Goal: Task Accomplishment & Management: Manage account settings

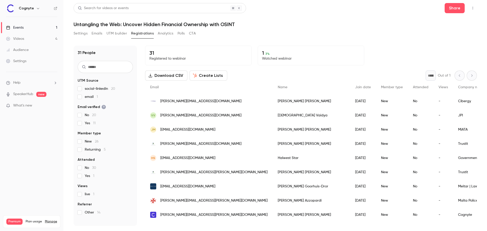
click at [31, 26] on link "Events 1" at bounding box center [31, 27] width 63 height 11
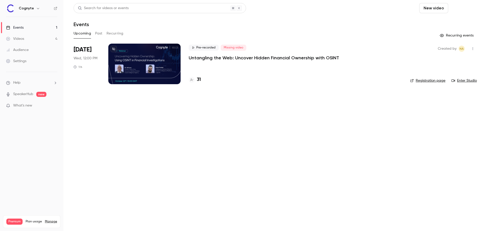
click at [461, 10] on button "Schedule" at bounding box center [464, 8] width 27 height 10
click at [453, 34] on span "Recurring event" at bounding box center [447, 35] width 27 height 5
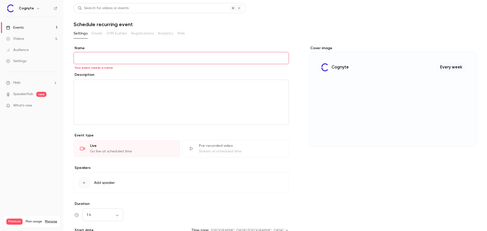
click at [243, 152] on div "Stream at scheduled time" at bounding box center [241, 151] width 84 height 5
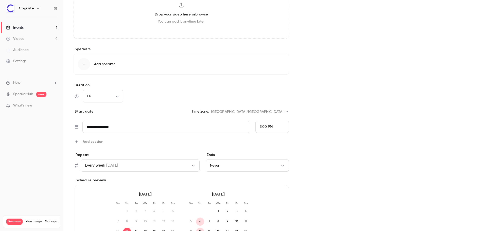
scroll to position [228, 0]
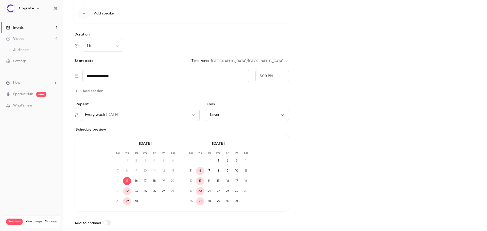
click at [192, 112] on button "Every week [DATE]" at bounding box center [140, 115] width 119 height 12
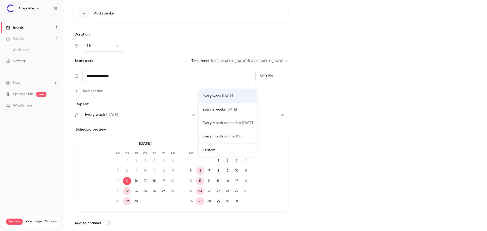
click at [216, 149] on div "Custom" at bounding box center [228, 150] width 50 height 5
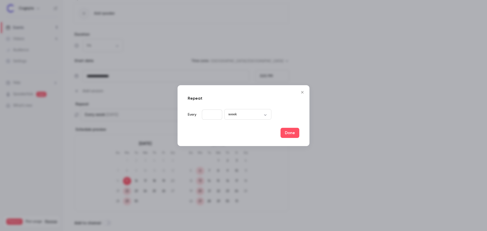
click at [301, 92] on icon "Close" at bounding box center [303, 92] width 6 height 4
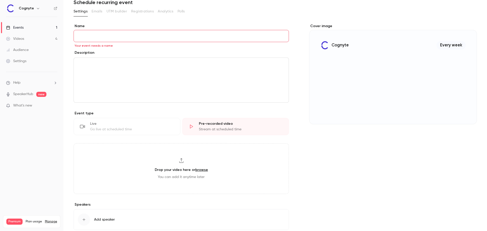
scroll to position [0, 0]
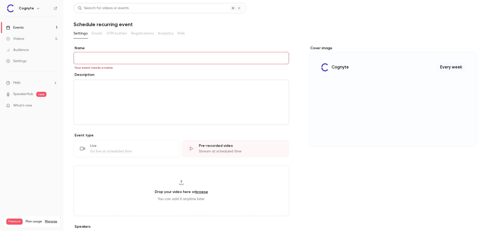
click at [21, 42] on link "Videos 4" at bounding box center [31, 38] width 63 height 11
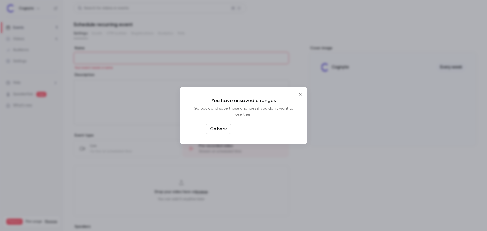
click at [254, 129] on button "Leave page anyway" at bounding box center [257, 129] width 48 height 10
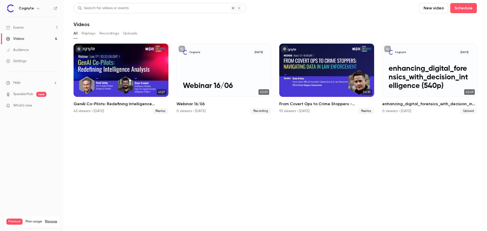
click at [26, 28] on link "Events 1" at bounding box center [31, 27] width 63 height 11
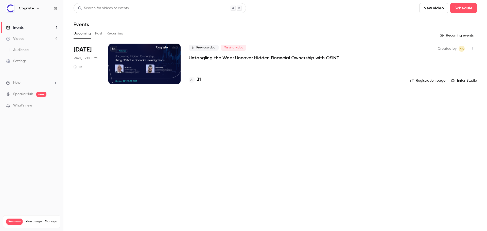
click at [201, 61] on div "Pre-recorded Missing video Untangling the Web: Uncover Hidden Financial Ownersh…" at bounding box center [295, 64] width 213 height 41
click at [201, 58] on p "Untangling the Web: Uncover Hidden Financial Ownership with OSINT" at bounding box center [264, 58] width 151 height 6
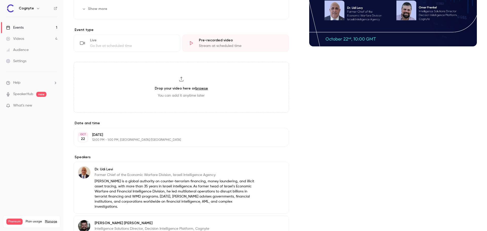
scroll to position [102, 0]
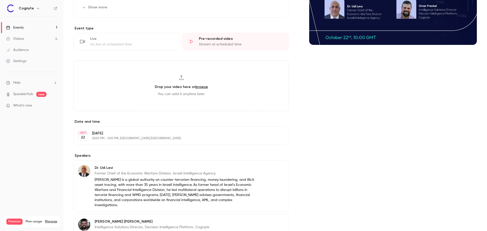
click at [271, 139] on button "Edit" at bounding box center [275, 136] width 19 height 8
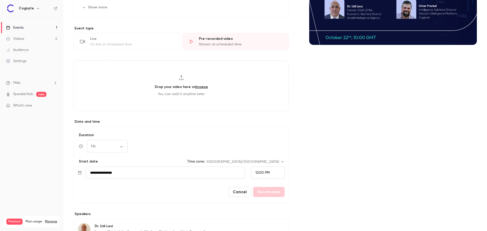
click at [237, 192] on button "Cancel" at bounding box center [240, 192] width 23 height 10
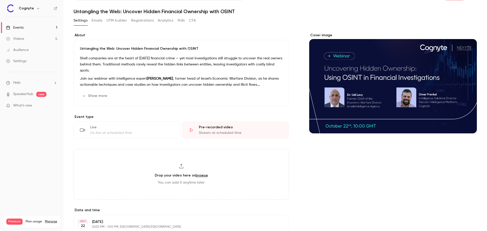
scroll to position [0, 0]
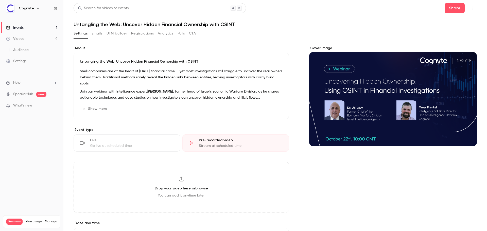
click at [29, 94] on link "SpeakerHub" at bounding box center [23, 94] width 20 height 5
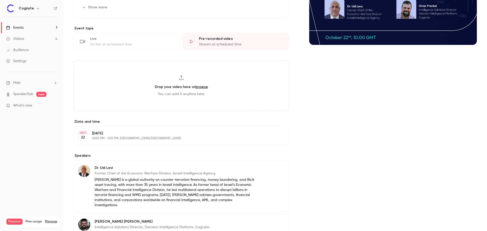
scroll to position [165, 0]
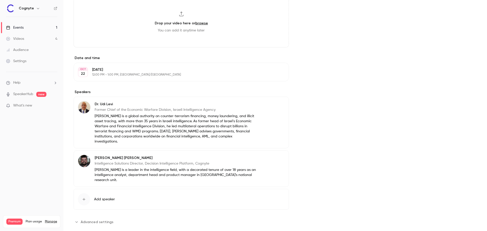
click at [100, 220] on span "Advanced settings" at bounding box center [97, 222] width 33 height 5
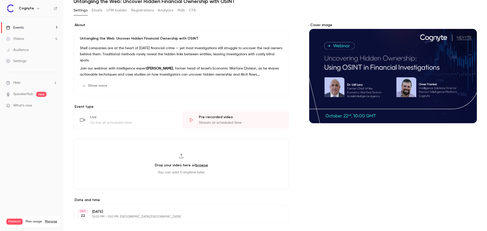
scroll to position [0, 0]
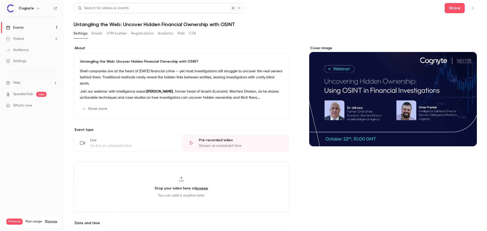
click at [192, 33] on button "CTA" at bounding box center [192, 33] width 7 height 8
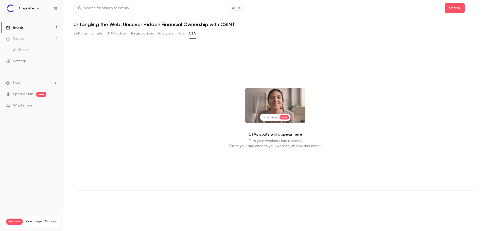
click at [80, 33] on button "Settings" at bounding box center [81, 33] width 14 height 8
